Goal: Task Accomplishment & Management: Use online tool/utility

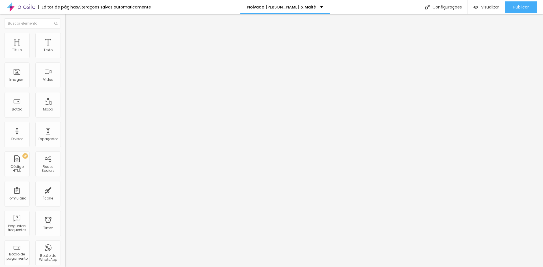
click at [65, 56] on div "Selecionar" at bounding box center [97, 51] width 65 height 10
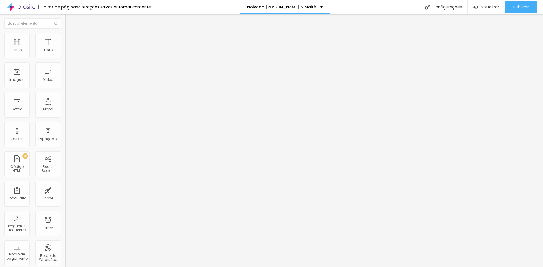
click at [65, 47] on span "Botão de pagamento" at bounding box center [84, 44] width 38 height 5
click at [65, 56] on div "Selecionar" at bounding box center [97, 51] width 65 height 10
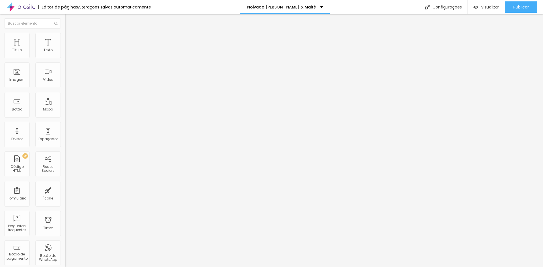
click at [65, 56] on div "Brinde ao amor" at bounding box center [97, 51] width 65 height 10
click at [65, 56] on div "Selecionar" at bounding box center [97, 51] width 65 height 10
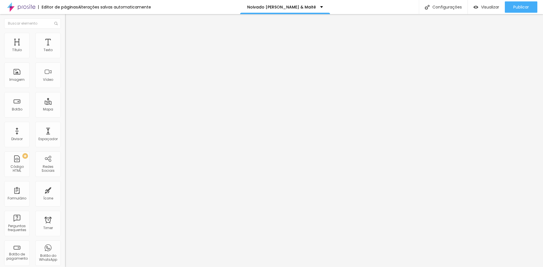
type input "17"
type input "18"
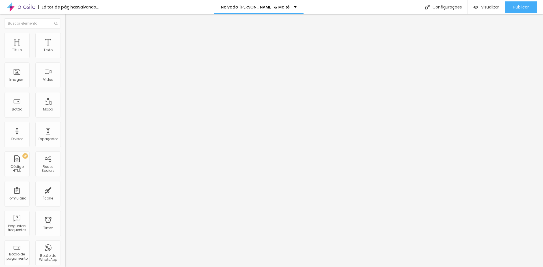
type input "18"
click at [65, 104] on input "range" at bounding box center [83, 106] width 36 height 5
type input "17"
type input "18"
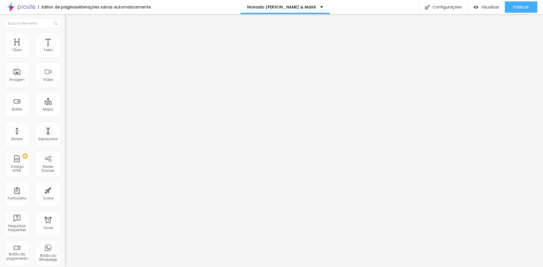
type input "18"
click at [65, 104] on input "range" at bounding box center [83, 106] width 36 height 5
type input "0.1"
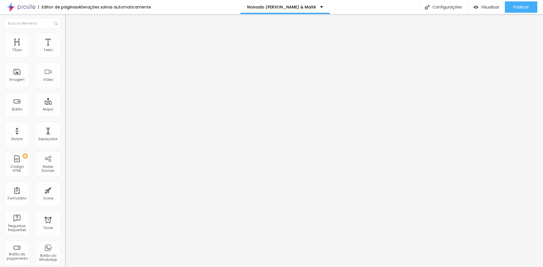
type input "0.2"
type input "0.1"
type input "0"
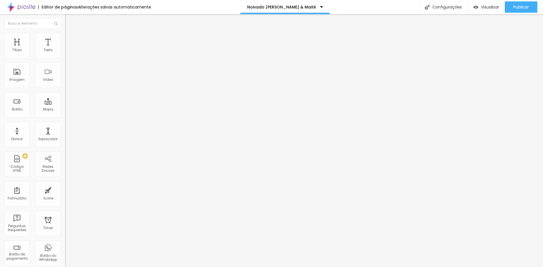
type input "0"
drag, startPoint x: 12, startPoint y: 66, endPoint x: 1, endPoint y: 66, distance: 11.0
click at [65, 184] on input "range" at bounding box center [83, 186] width 36 height 5
type input "20"
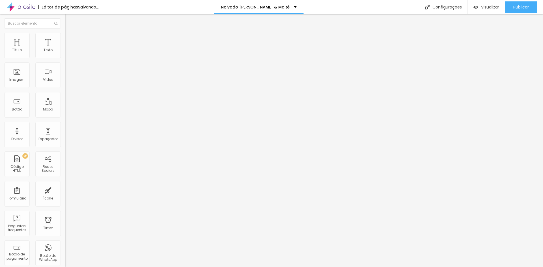
type input "19"
type input "18"
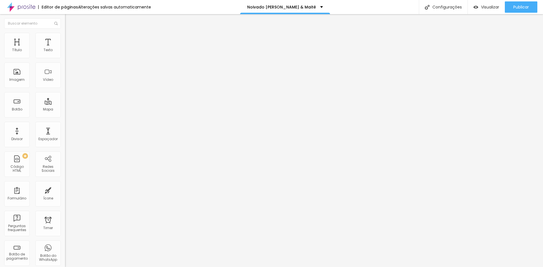
click at [65, 104] on input "range" at bounding box center [83, 106] width 36 height 5
click at [65, 123] on div "Editar Texto Estilo Avançado 16 Tamanho do texto 0 Espaço entre letras 1.3 Altu…" at bounding box center [97, 140] width 65 height 253
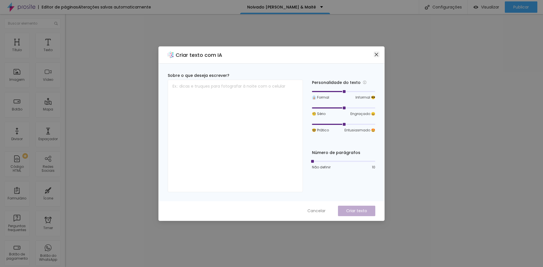
click at [376, 52] on button "Close" at bounding box center [376, 54] width 6 height 6
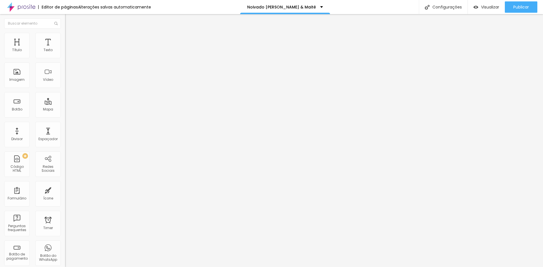
click at [65, 104] on div at bounding box center [97, 106] width 65 height 5
click at [65, 104] on input "range" at bounding box center [83, 106] width 36 height 5
type input "17"
type input "18"
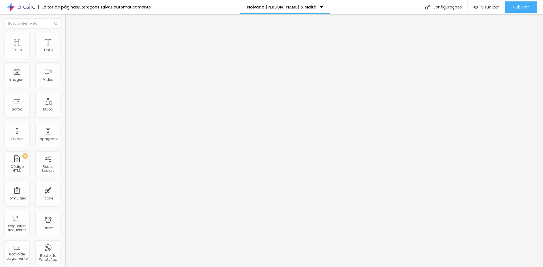
type input "18"
click at [65, 104] on input "range" at bounding box center [83, 106] width 36 height 5
type input "18"
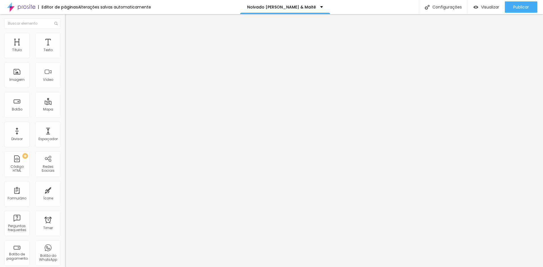
type input "18"
click at [65, 104] on input "range" at bounding box center [83, 106] width 36 height 5
type input "19"
type input "18"
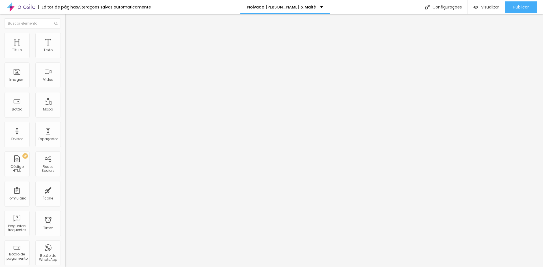
type input "18"
click at [65, 104] on input "range" at bounding box center [83, 106] width 36 height 5
click at [69, 54] on div "Brinde ao amor" at bounding box center [98, 51] width 58 height 5
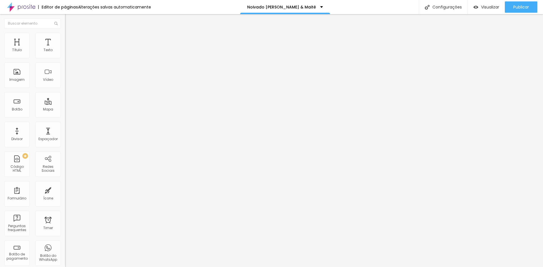
click at [65, 60] on div "Botão de pagamento Funcional & bonito" at bounding box center [97, 51] width 65 height 17
click at [65, 56] on div "Funcional & bonito" at bounding box center [97, 51] width 65 height 10
click at [69, 54] on div "Cantinho do café" at bounding box center [98, 51] width 58 height 5
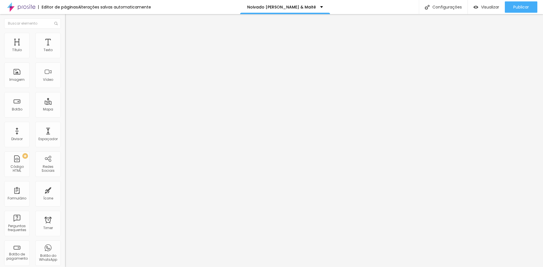
click at [65, 56] on div "Selecionar" at bounding box center [97, 51] width 65 height 10
click at [69, 54] on div "Rotina mais fácil" at bounding box center [98, 51] width 58 height 5
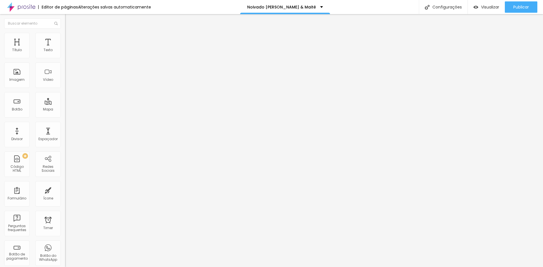
click at [65, 56] on div "Selecionar" at bounding box center [97, 51] width 65 height 10
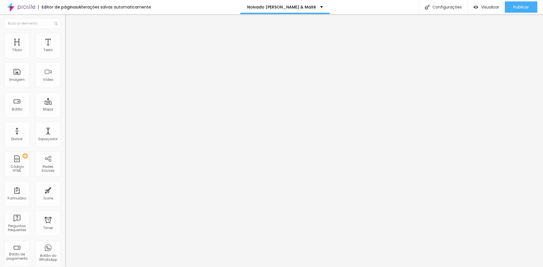
scroll to position [85, 0]
click at [65, 56] on div "Selecionar" at bounding box center [97, 51] width 65 height 10
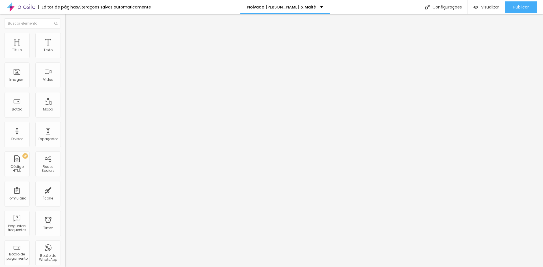
click at [65, 56] on div "Botão de pagamento Cantinhos com charme" at bounding box center [97, 49] width 65 height 13
click at [69, 54] on div "Cantinhos com charme" at bounding box center [98, 51] width 58 height 5
click at [39, 267] on div "Sala de TV" at bounding box center [28, 270] width 54 height 3
click at [69, 54] on div "Rotina mais fácil" at bounding box center [98, 51] width 58 height 5
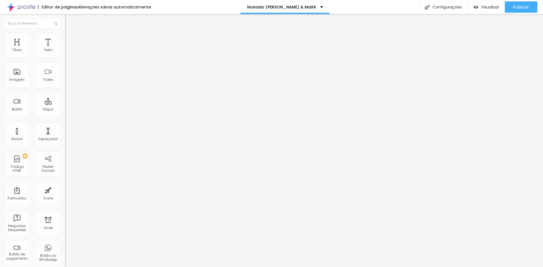
scroll to position [57, 0]
click at [69, 54] on div "Toque de aconchego" at bounding box center [98, 51] width 58 height 5
